Goal: Information Seeking & Learning: Learn about a topic

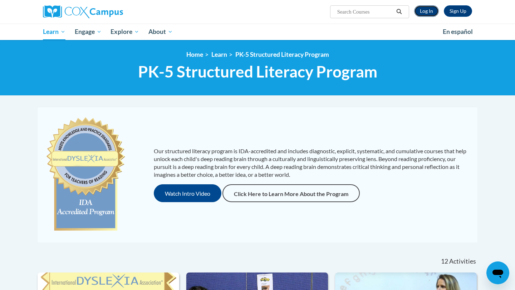
click at [422, 10] on link "Log In" at bounding box center [426, 10] width 25 height 11
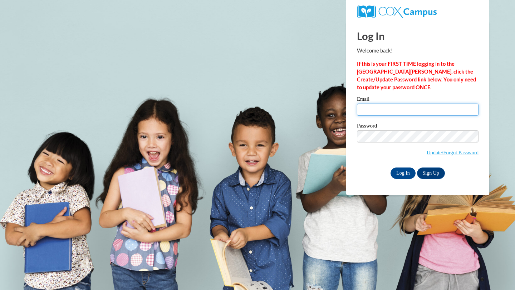
click at [382, 114] on input "Email" at bounding box center [418, 110] width 122 height 12
type input "mariahhumpa@icloud.com"
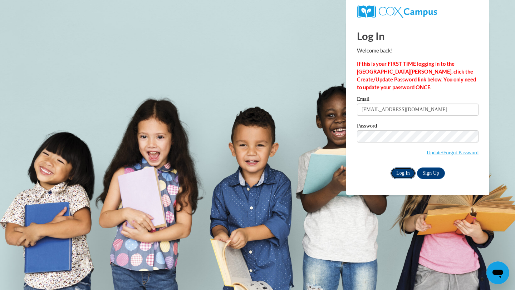
click at [398, 176] on input "Log In" at bounding box center [403, 173] width 25 height 11
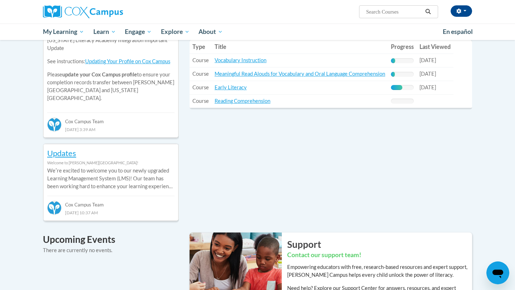
scroll to position [273, 0]
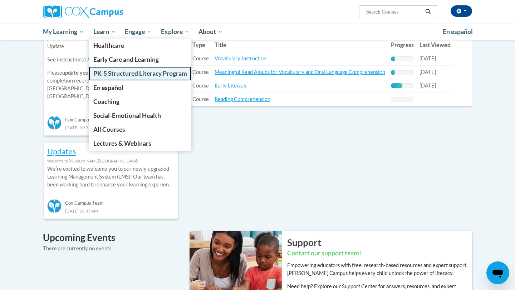
click at [113, 74] on span "PK-5 Structured Literacy Program" at bounding box center [140, 74] width 94 height 8
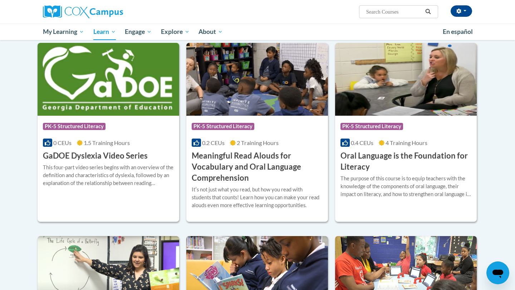
scroll to position [407, 0]
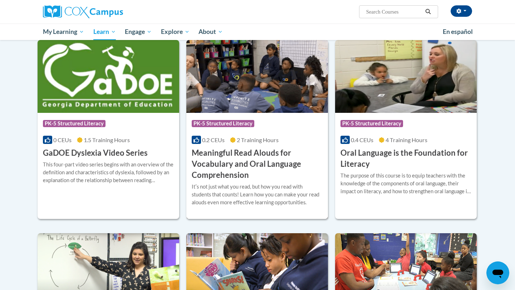
click at [266, 162] on h3 "Meaningful Read Alouds for Vocabulary and Oral Language Comprehension" at bounding box center [257, 164] width 131 height 33
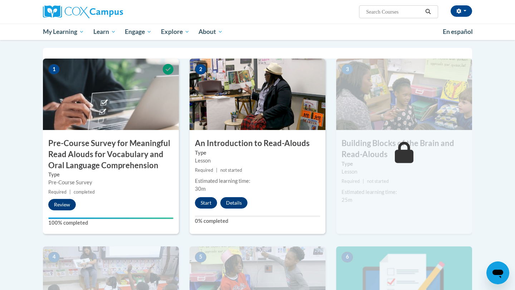
scroll to position [159, 0]
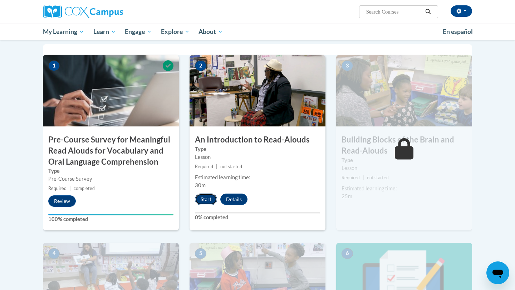
click at [202, 200] on button "Start" at bounding box center [206, 199] width 22 height 11
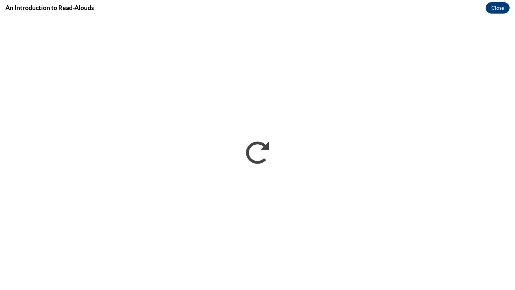
scroll to position [0, 0]
